Goal: Download file/media

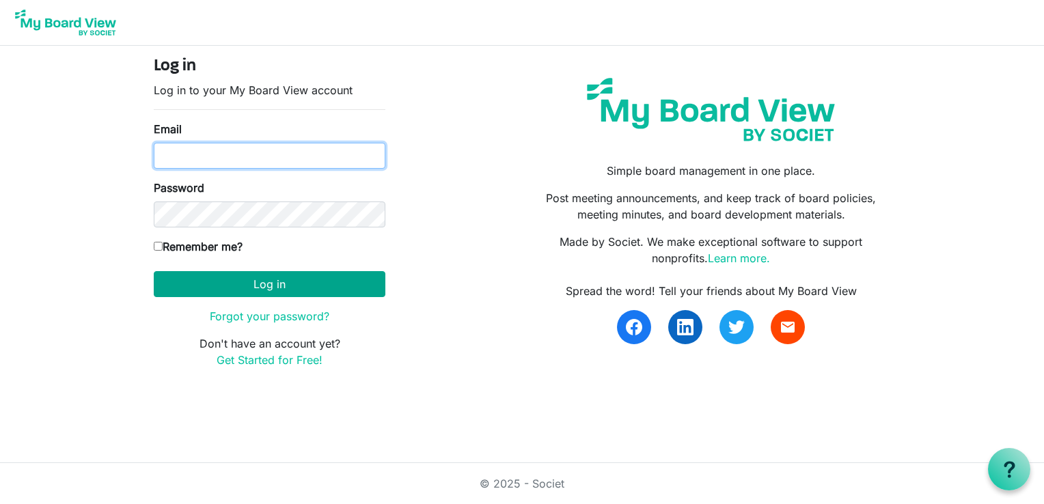
type input "[PERSON_NAME][EMAIL_ADDRESS][DOMAIN_NAME]"
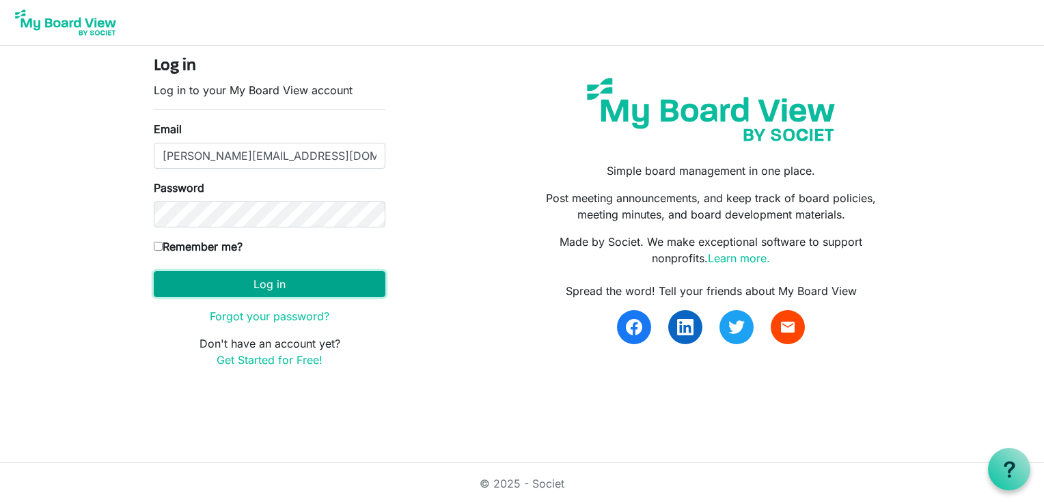
click at [246, 291] on button "Log in" at bounding box center [270, 284] width 232 height 26
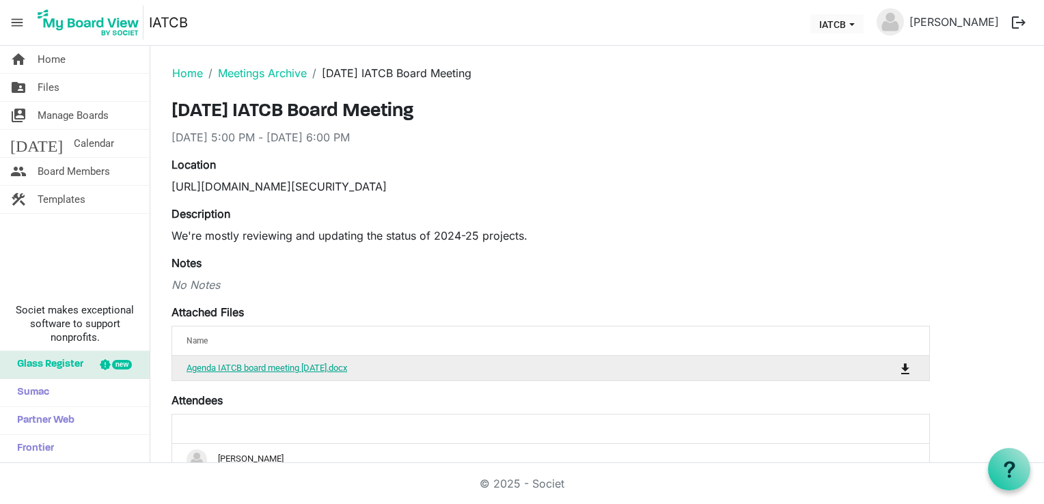
click at [273, 365] on link "Agenda IATCB board meeting [DATE].docx" at bounding box center [267, 368] width 161 height 10
